Goal: Transaction & Acquisition: Purchase product/service

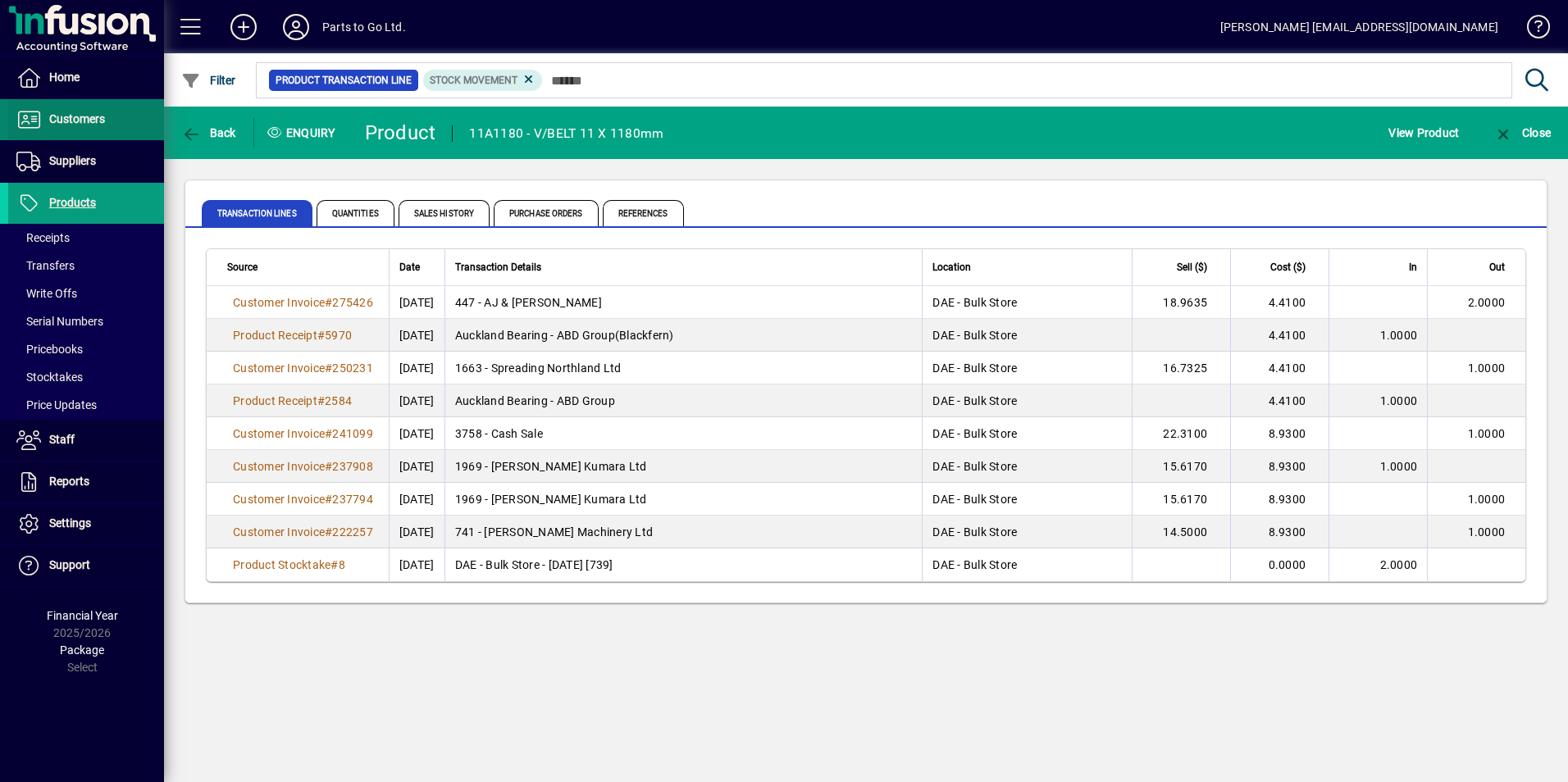
click at [76, 119] on span "Customers" at bounding box center [77, 118] width 56 height 13
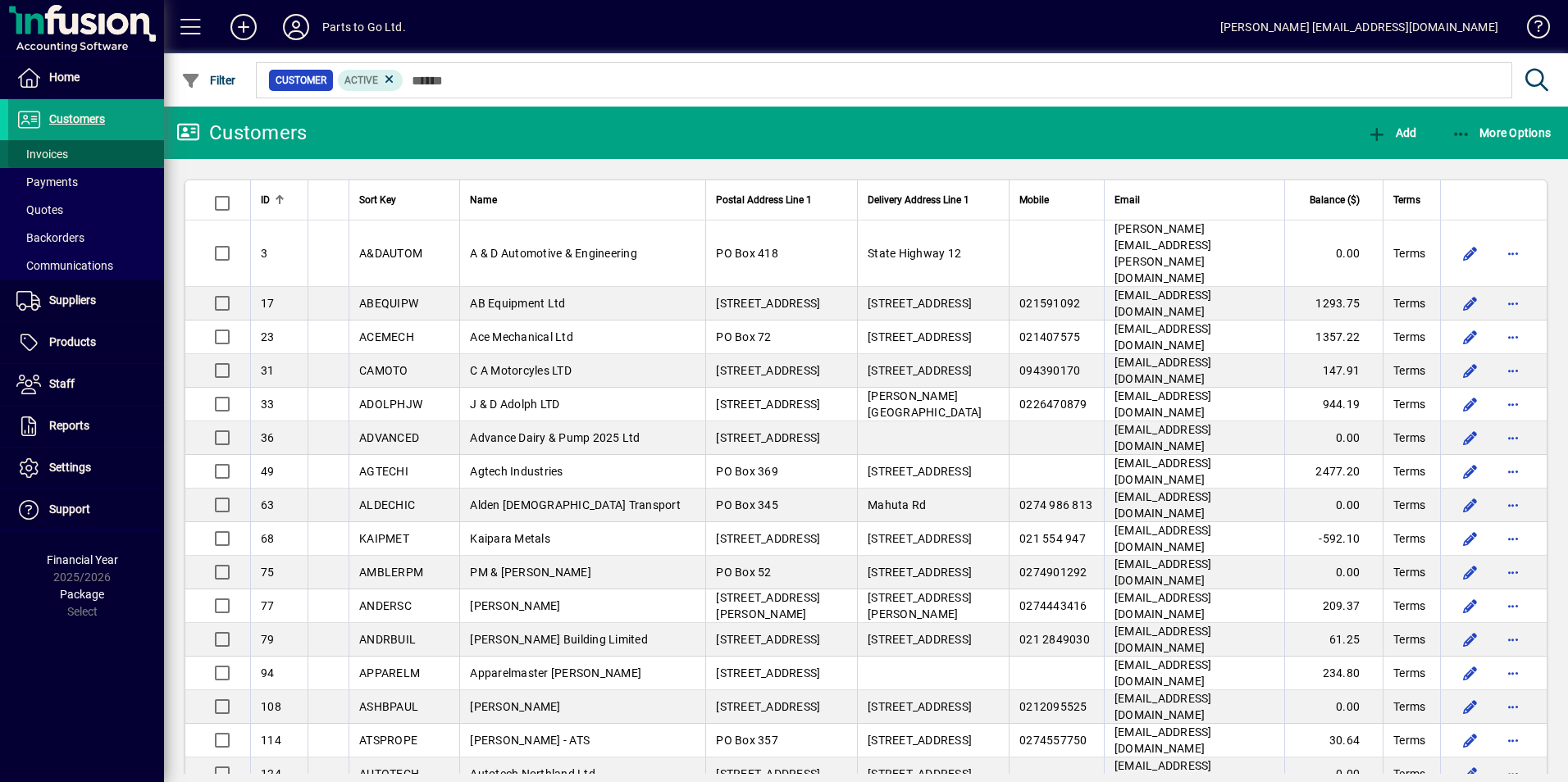
click at [52, 154] on span "Invoices" at bounding box center [42, 153] width 52 height 13
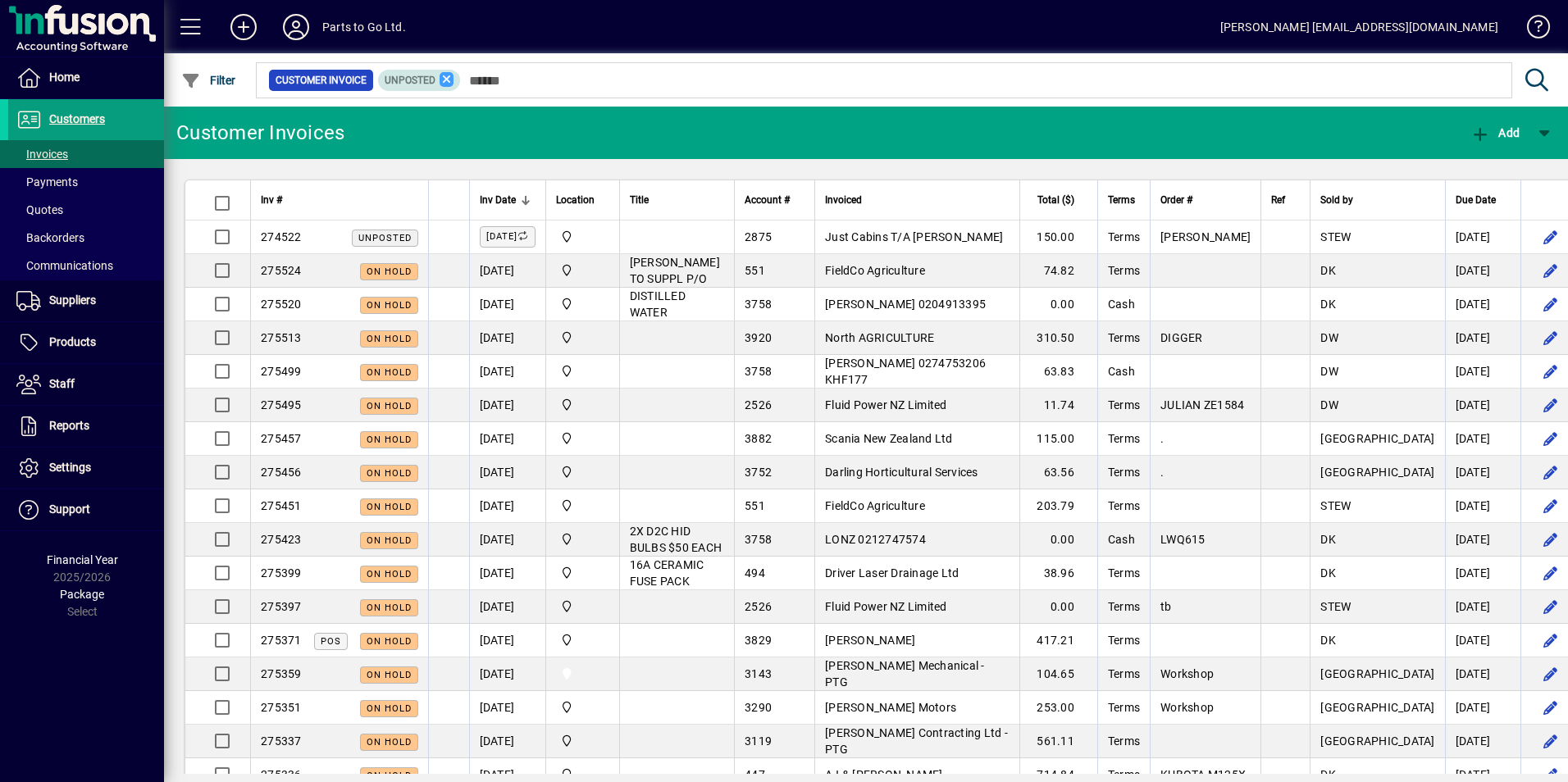
click at [448, 79] on icon at bounding box center [447, 79] width 14 height 14
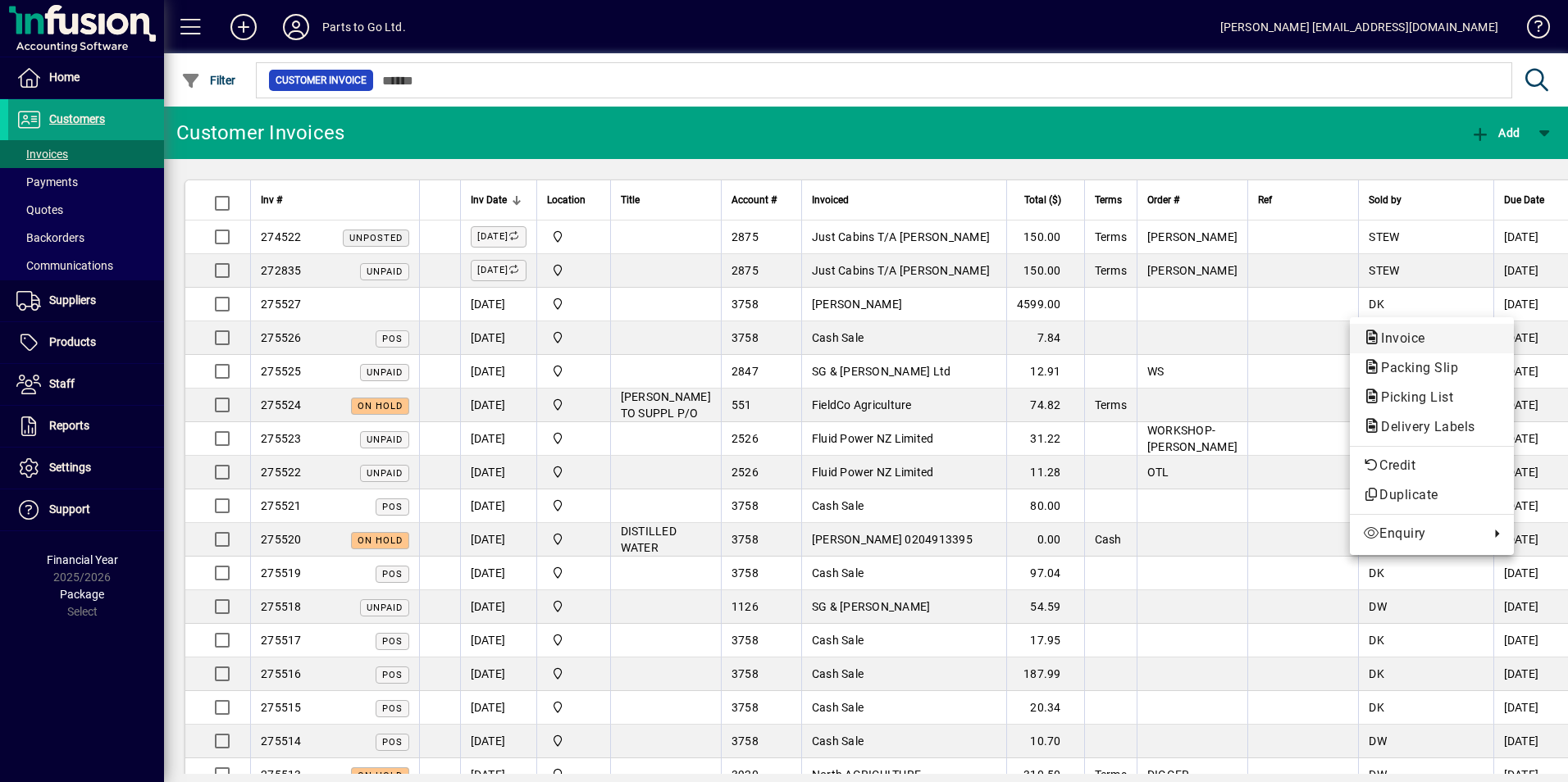
click at [1403, 330] on span "Invoice" at bounding box center [1398, 338] width 71 height 15
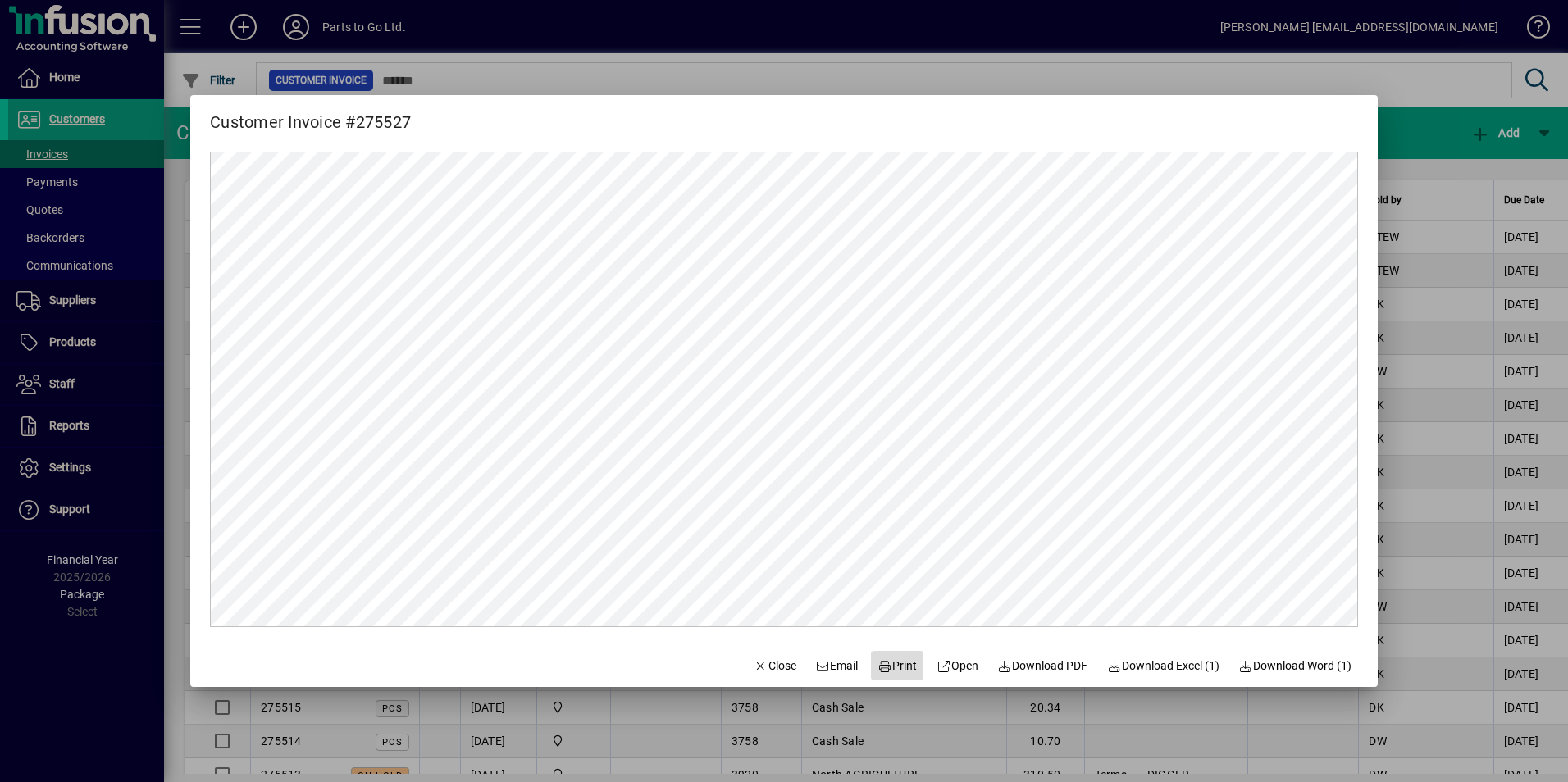
click at [891, 672] on span "Print" at bounding box center [897, 666] width 39 height 17
click at [816, 54] on div at bounding box center [784, 391] width 1568 height 782
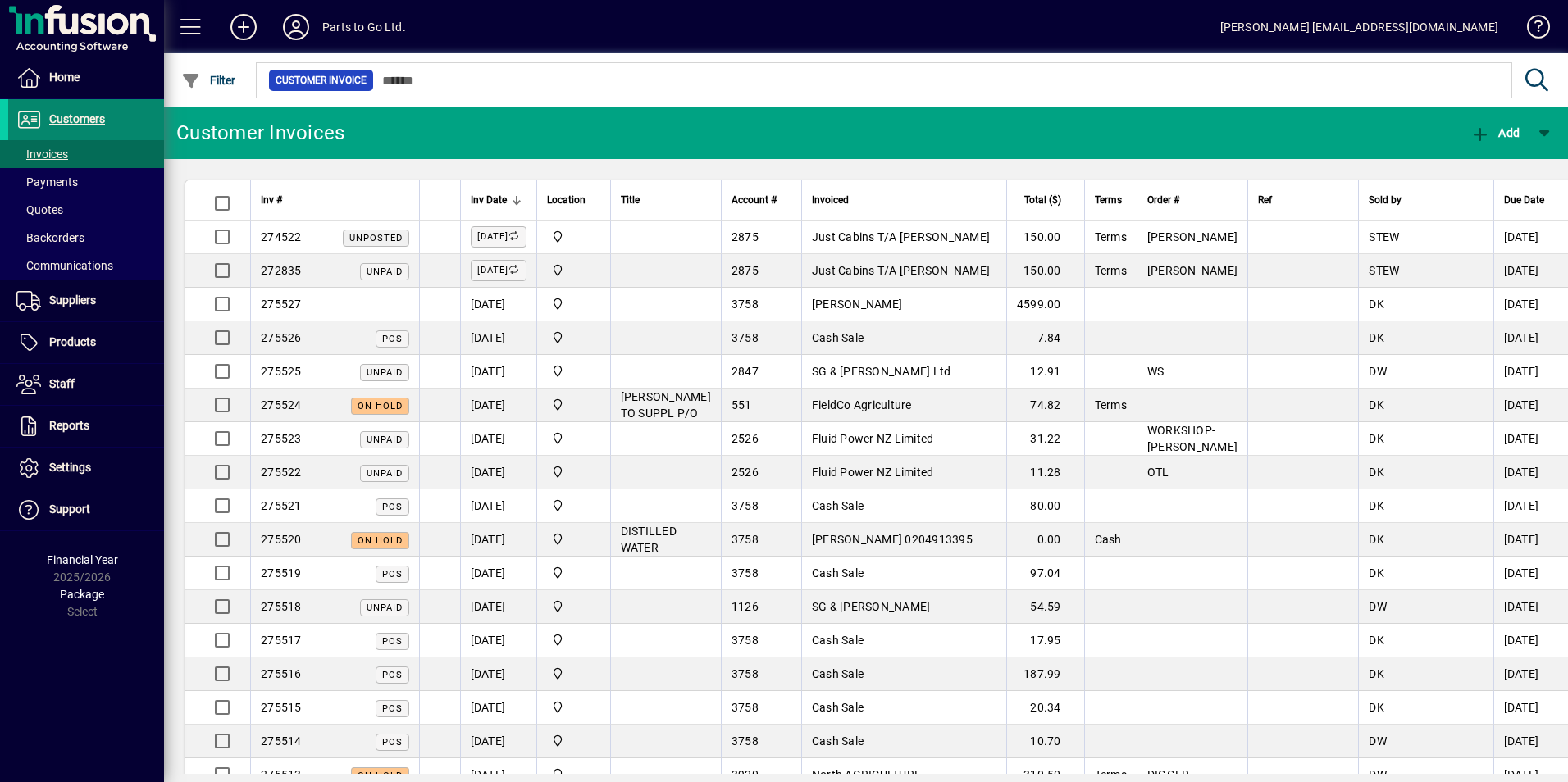
click at [69, 123] on span "Customers" at bounding box center [77, 118] width 56 height 13
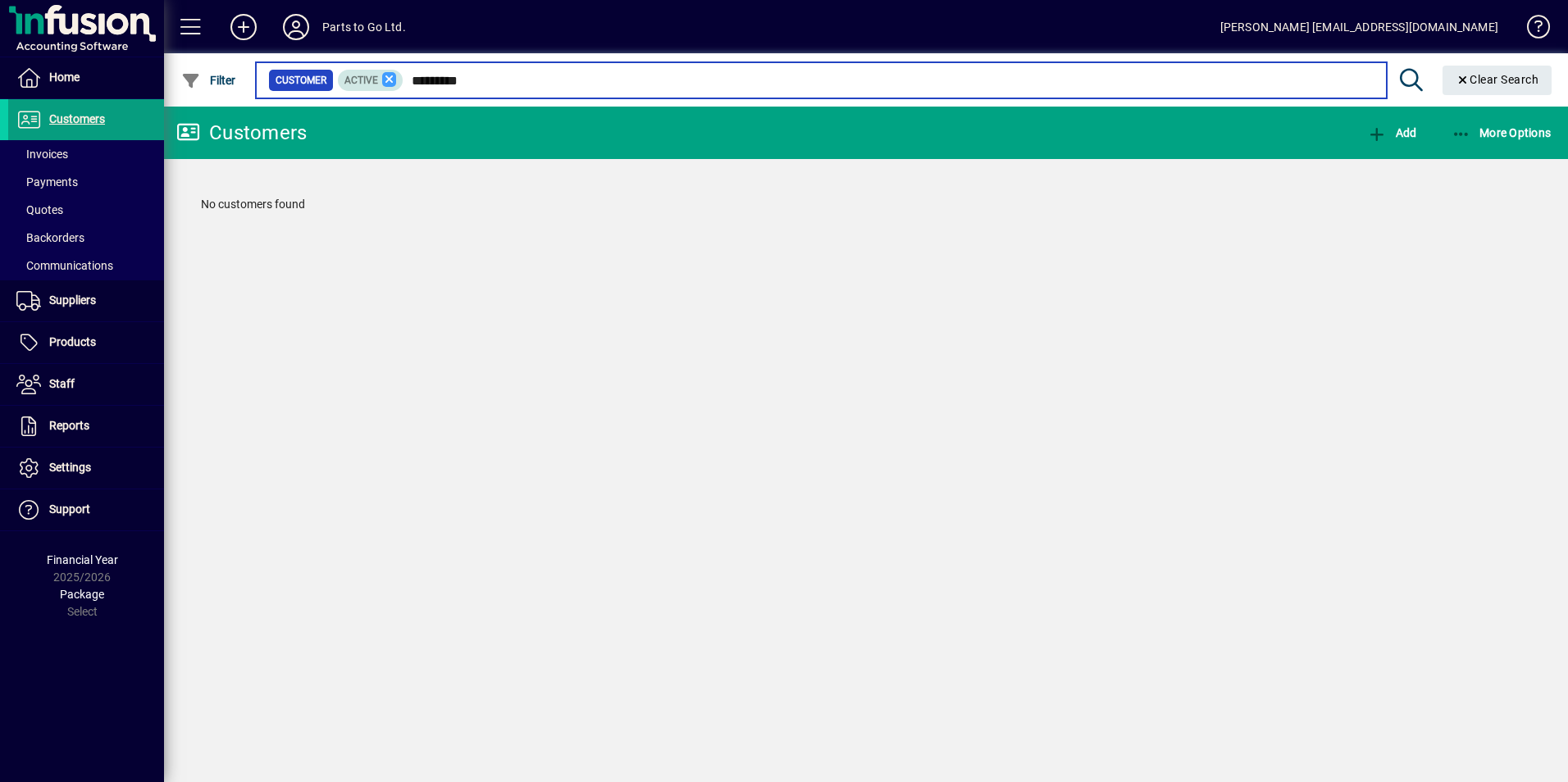
type input "*********"
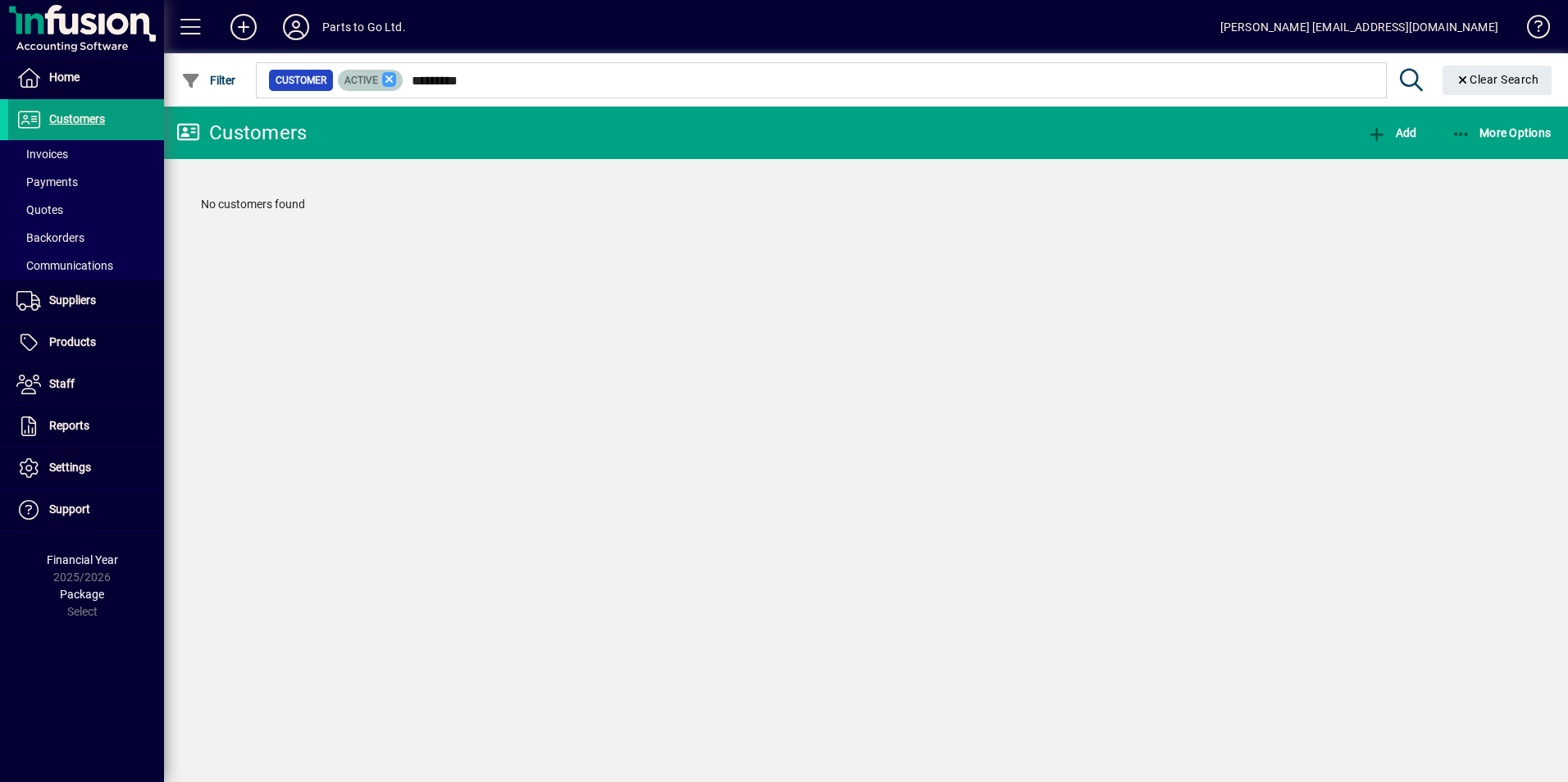
click at [385, 78] on icon at bounding box center [389, 79] width 14 height 14
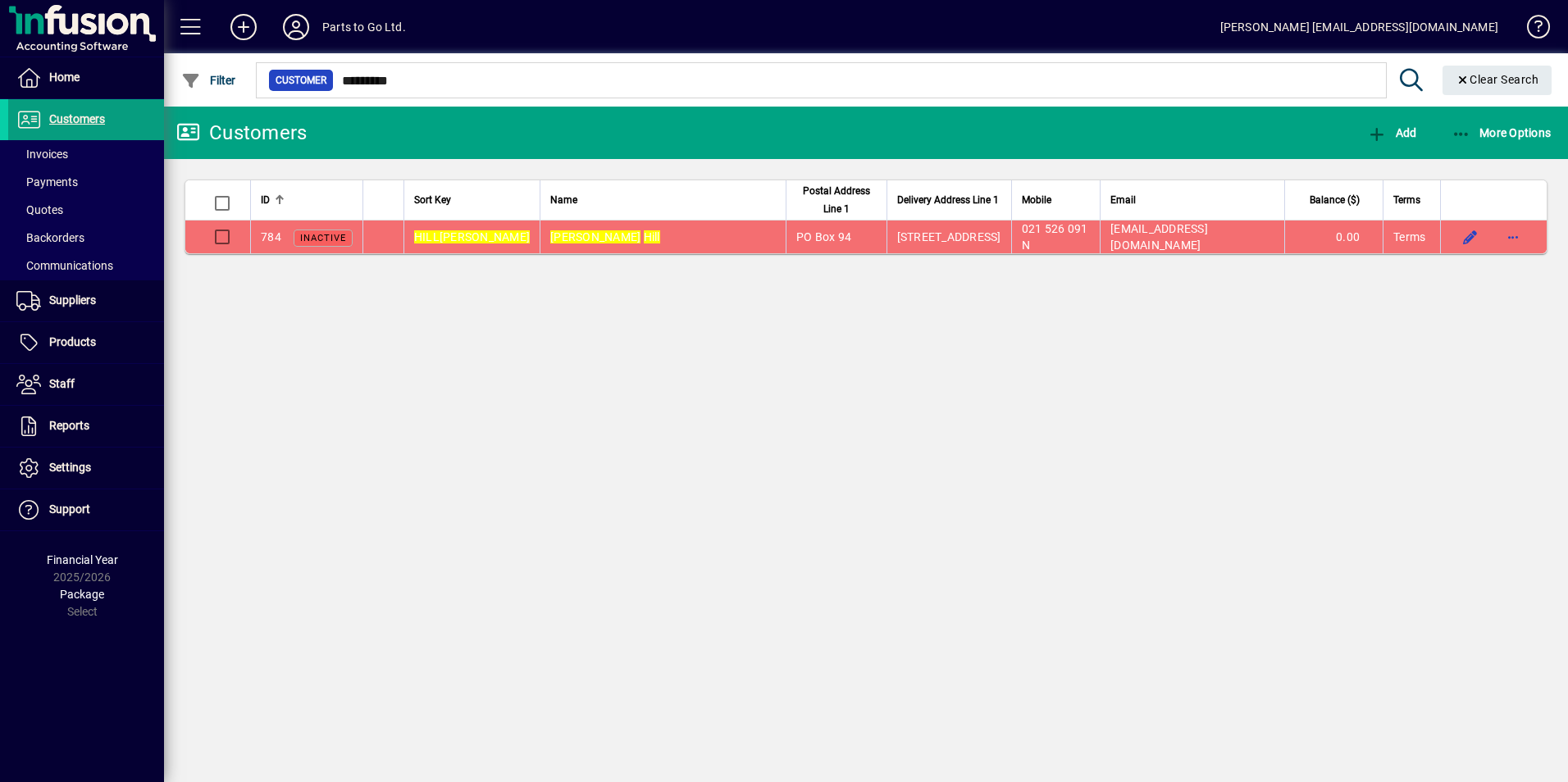
click at [652, 236] on td "[PERSON_NAME]" at bounding box center [662, 237] width 246 height 33
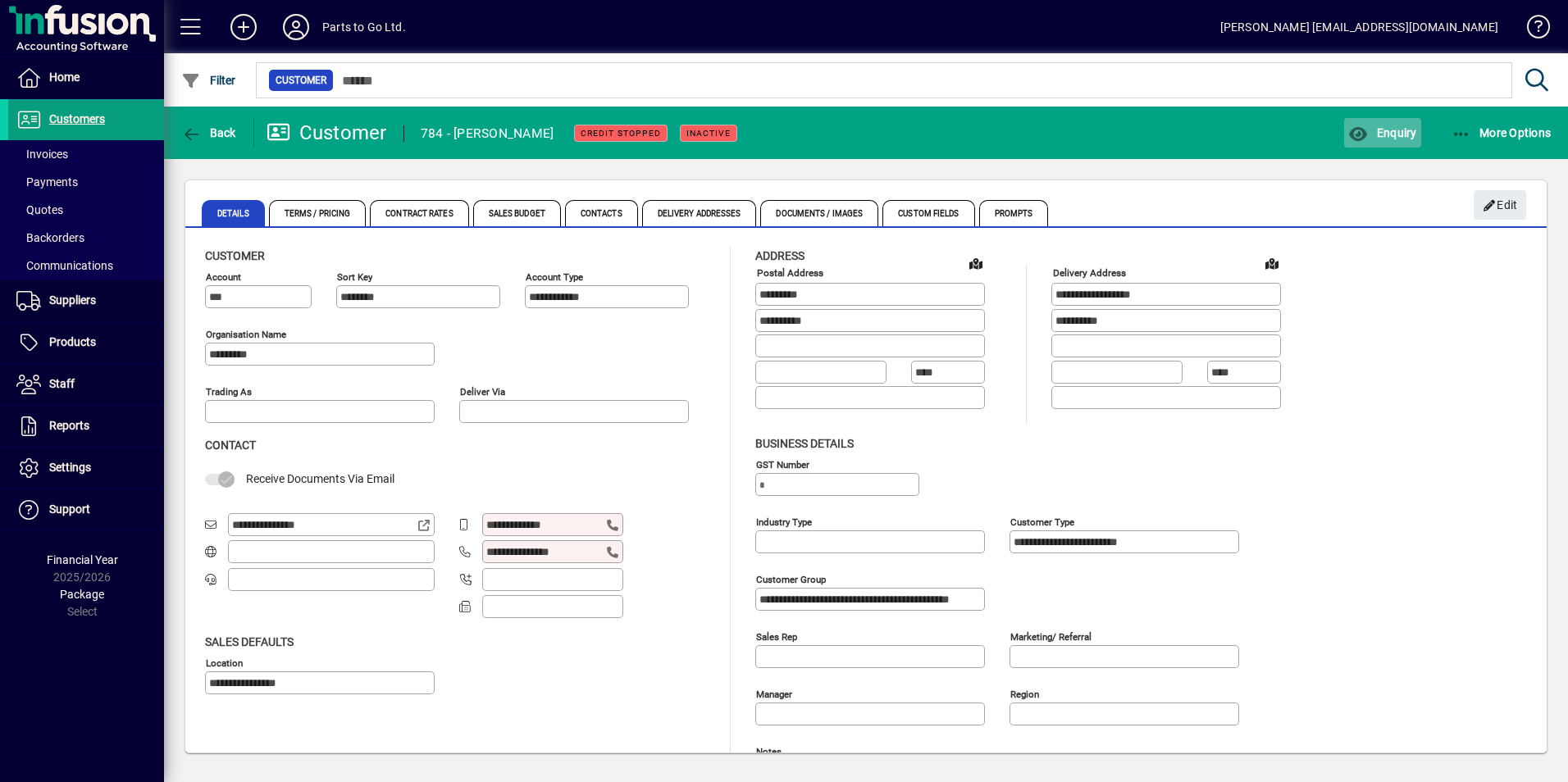
click at [1381, 133] on span "Enquiry" at bounding box center [1382, 132] width 68 height 13
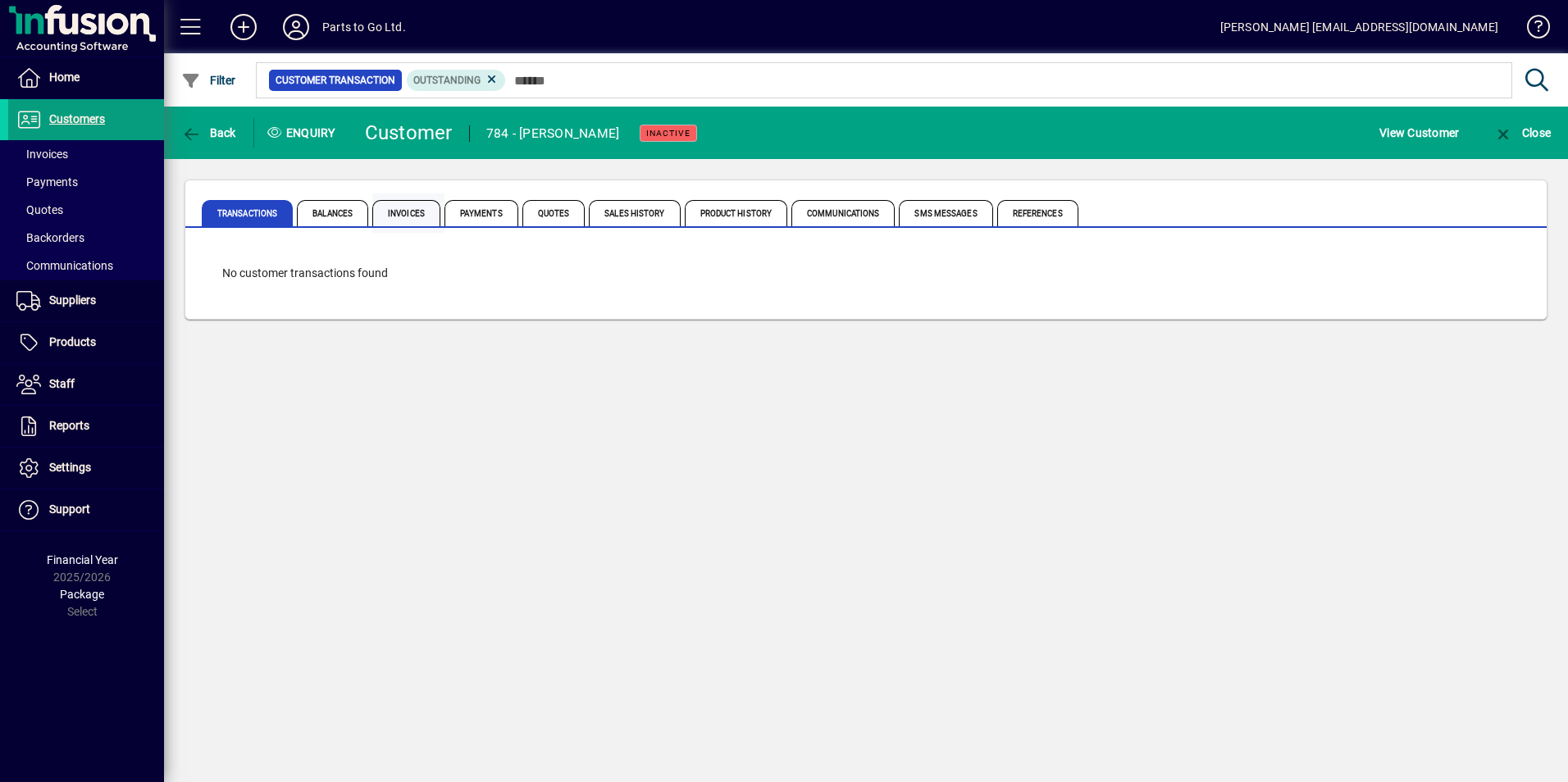
click at [406, 214] on span "Invoices" at bounding box center [407, 213] width 68 height 26
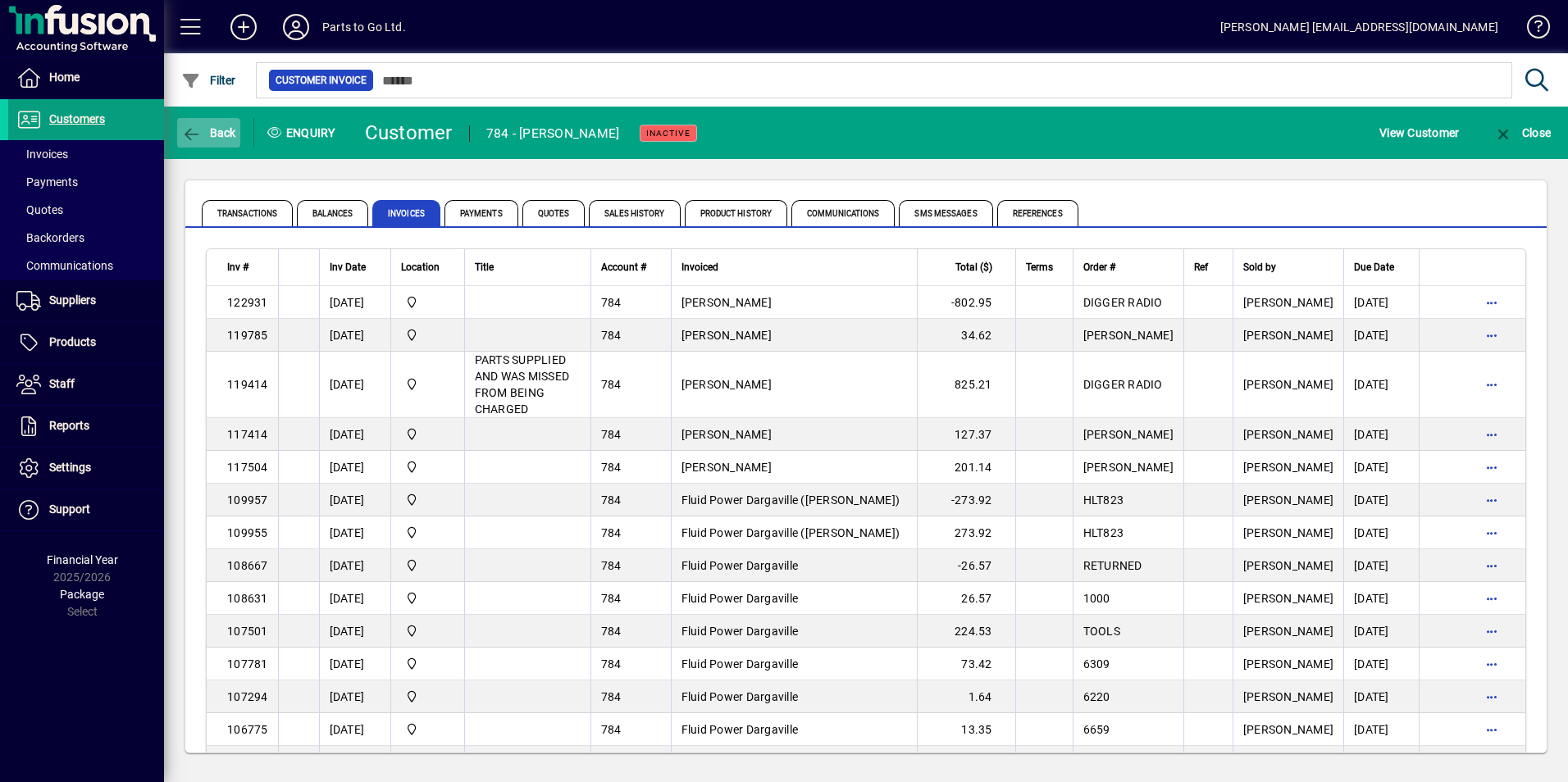
click at [191, 134] on icon "button" at bounding box center [191, 134] width 20 height 16
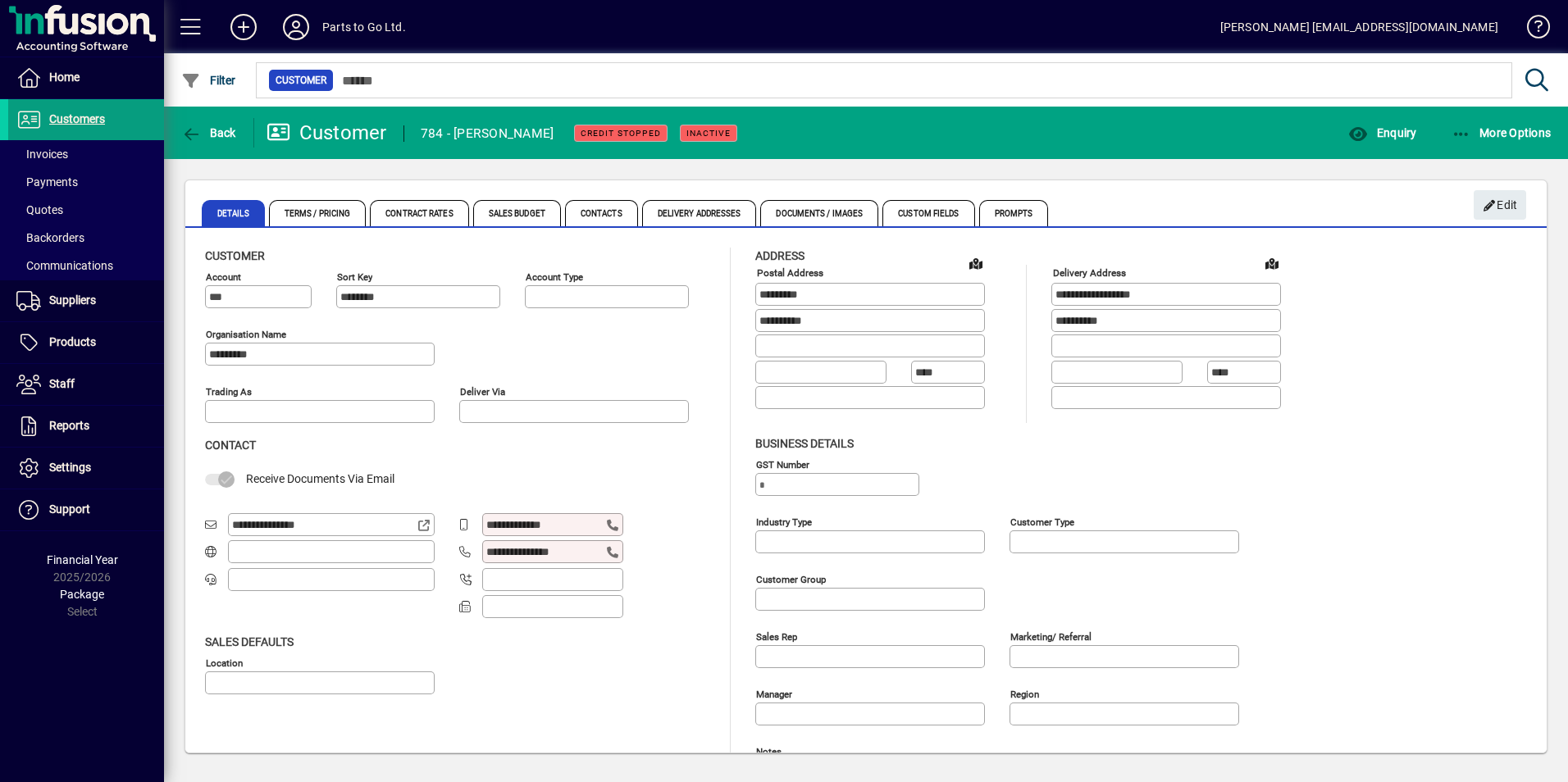
type input "**********"
click at [73, 121] on span "Customers" at bounding box center [77, 118] width 56 height 13
